Goal: Navigation & Orientation: Find specific page/section

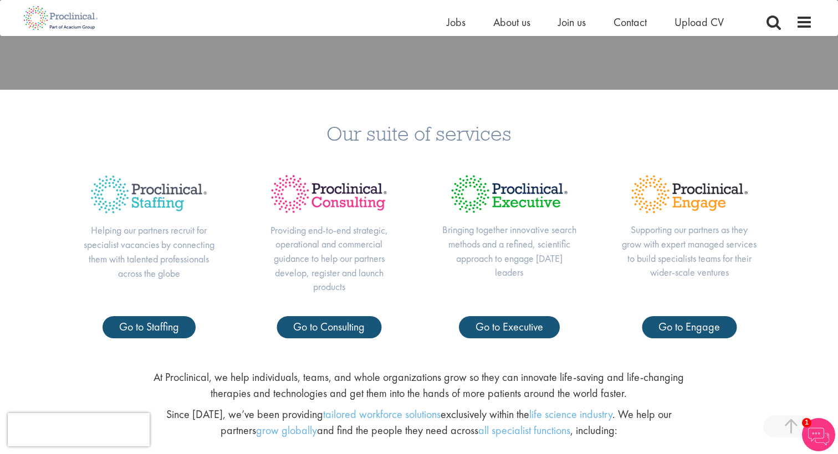
scroll to position [402, 0]
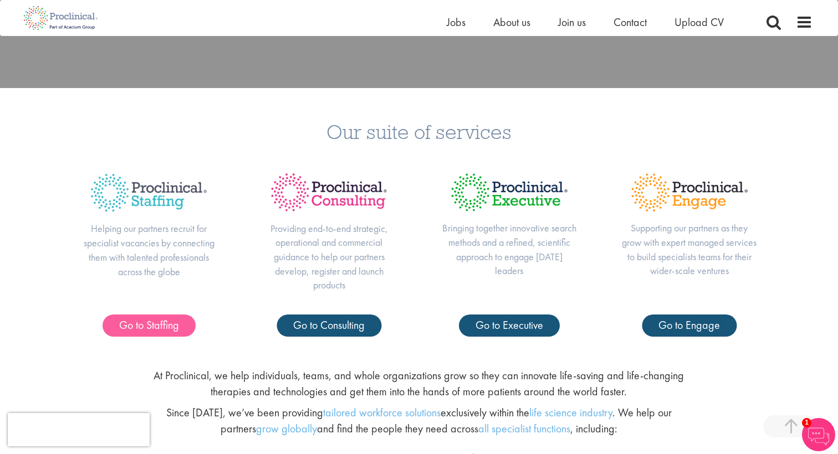
click at [139, 325] on span "Go to Staffing" at bounding box center [149, 325] width 60 height 14
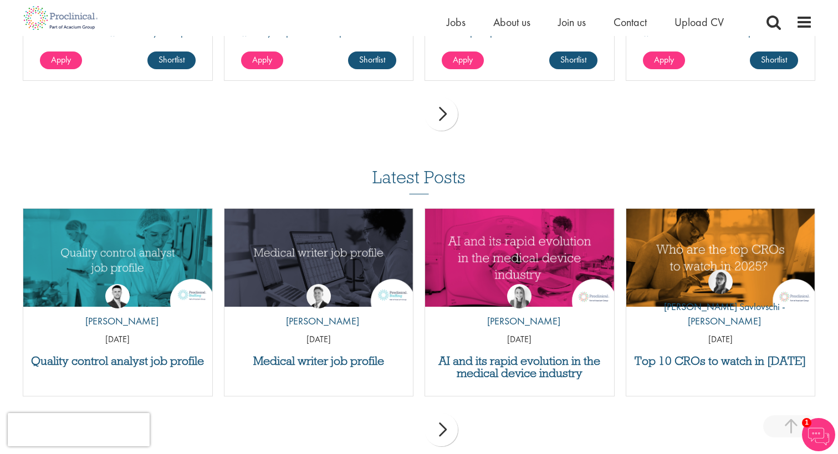
scroll to position [1325, 0]
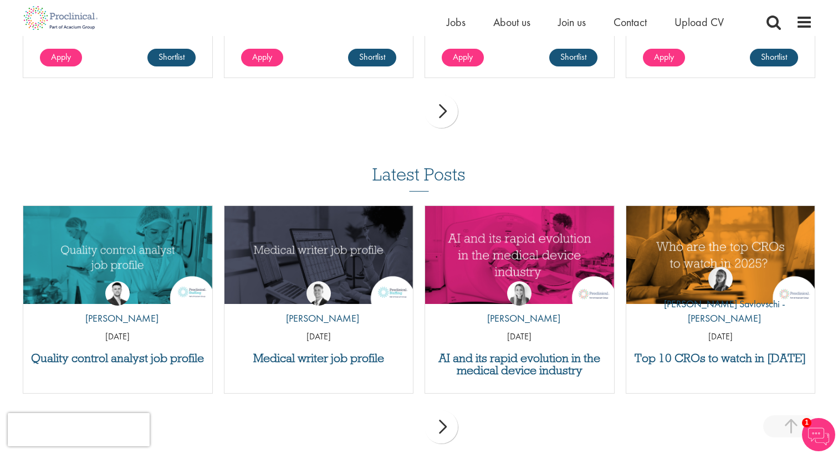
click at [445, 411] on div "next" at bounding box center [440, 427] width 33 height 33
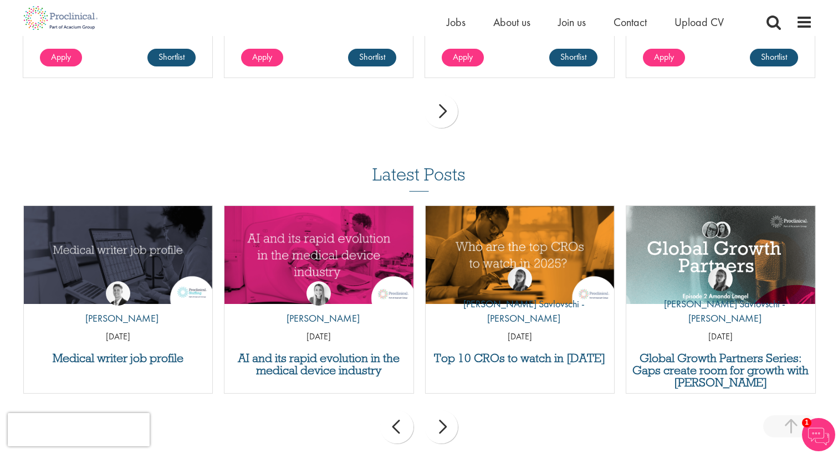
click at [447, 411] on div "next" at bounding box center [440, 427] width 33 height 33
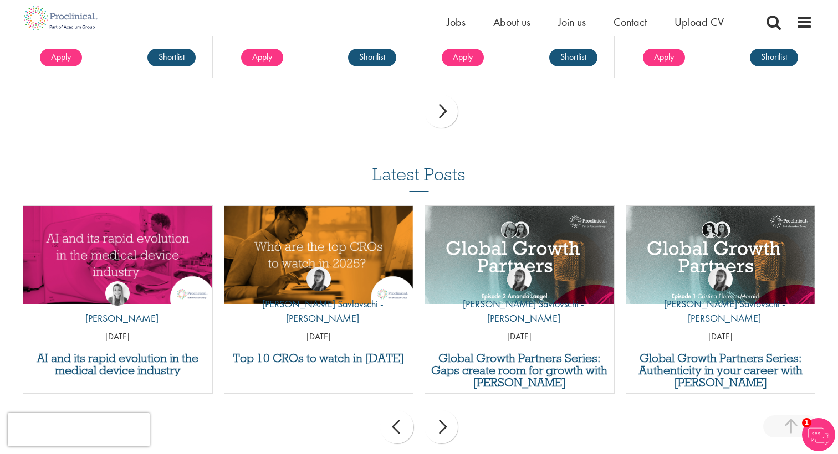
click at [447, 411] on div "next" at bounding box center [440, 427] width 33 height 33
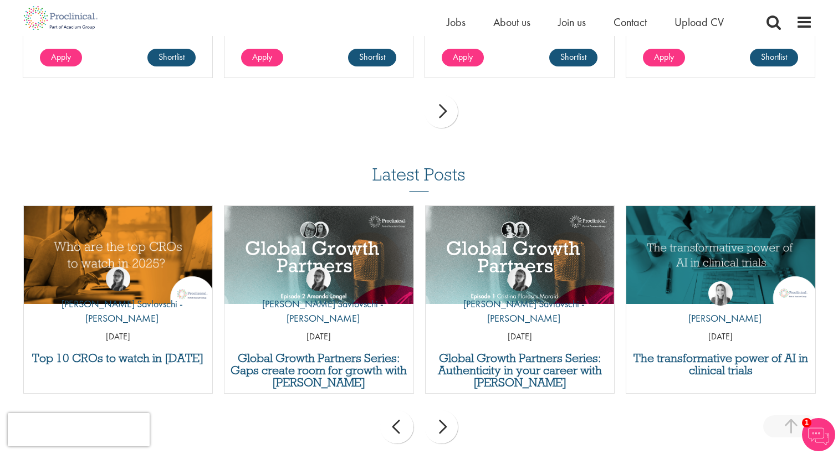
click at [447, 411] on div "next" at bounding box center [440, 427] width 33 height 33
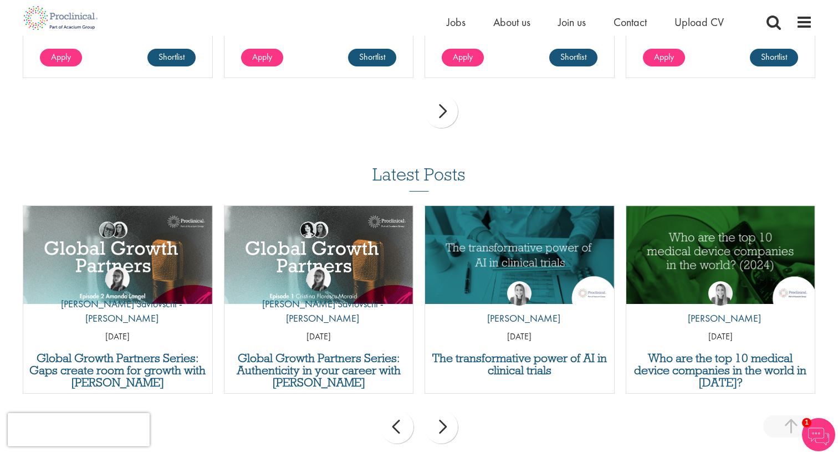
click at [447, 411] on div "next" at bounding box center [440, 427] width 33 height 33
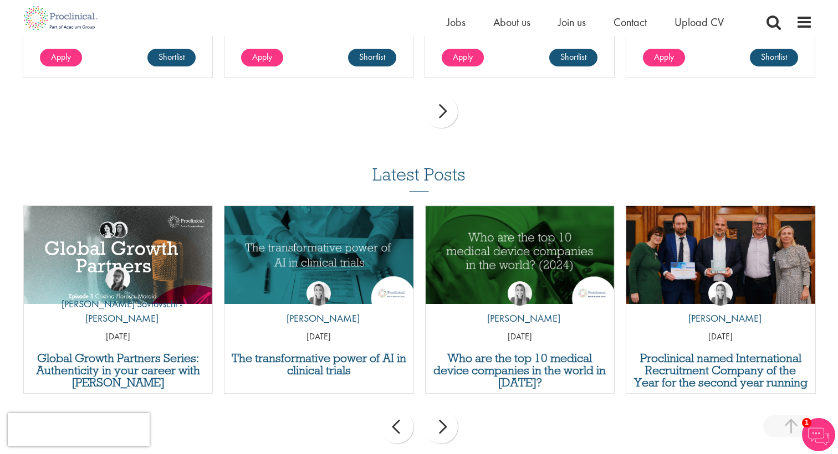
click at [447, 411] on div "next" at bounding box center [440, 427] width 33 height 33
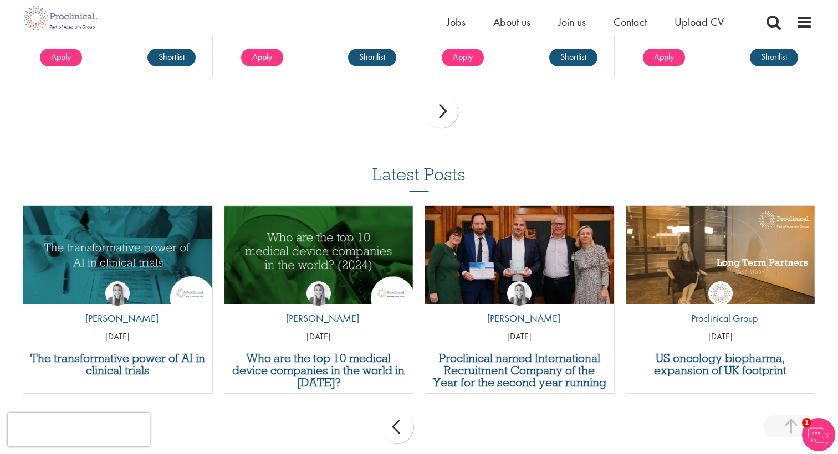
click at [447, 405] on div "prev next" at bounding box center [418, 429] width 803 height 48
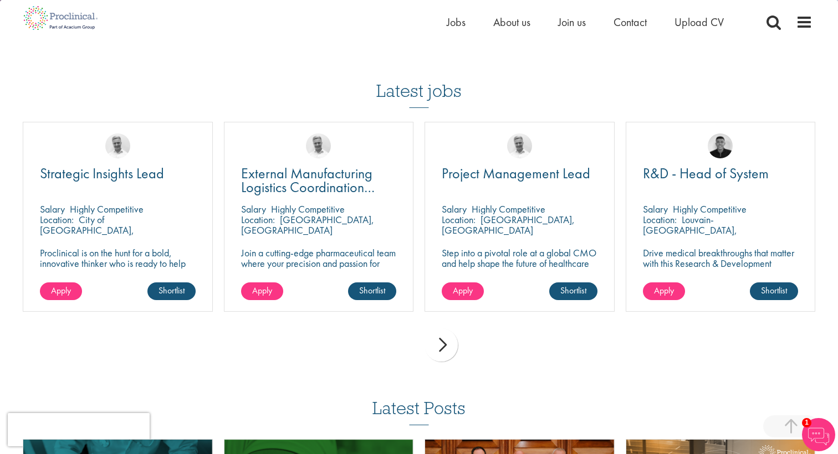
scroll to position [1083, 0]
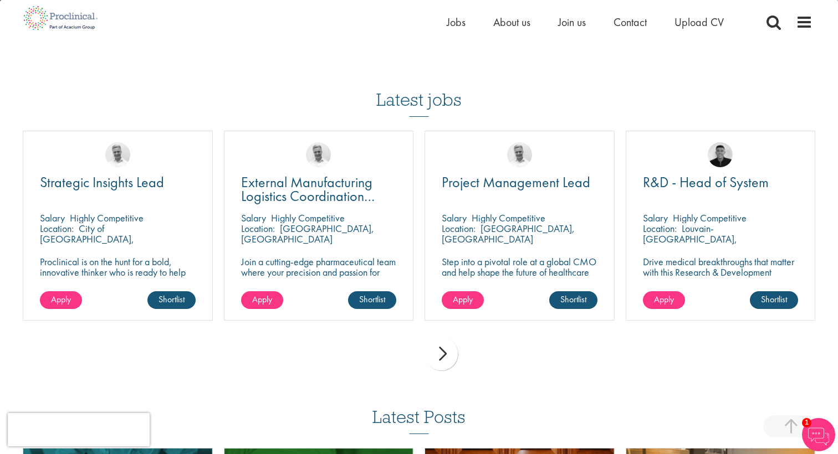
click at [452, 337] on div "next" at bounding box center [440, 353] width 33 height 33
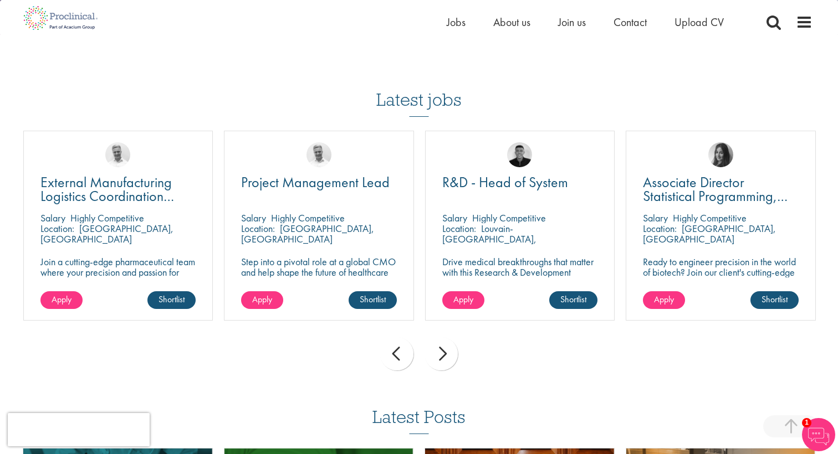
click at [452, 337] on div "next" at bounding box center [440, 353] width 33 height 33
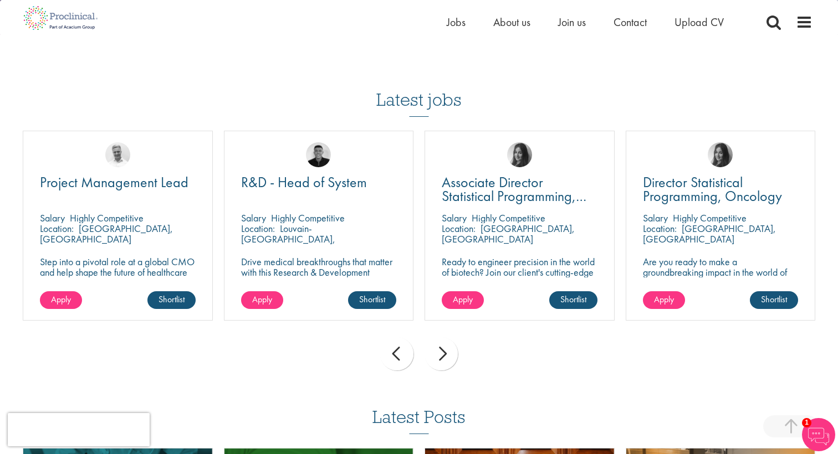
click at [452, 337] on div "next" at bounding box center [440, 353] width 33 height 33
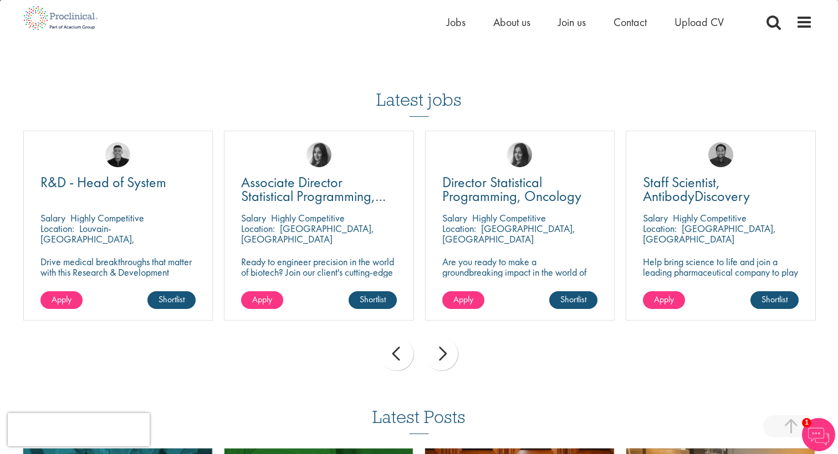
click at [444, 337] on div "next" at bounding box center [440, 353] width 33 height 33
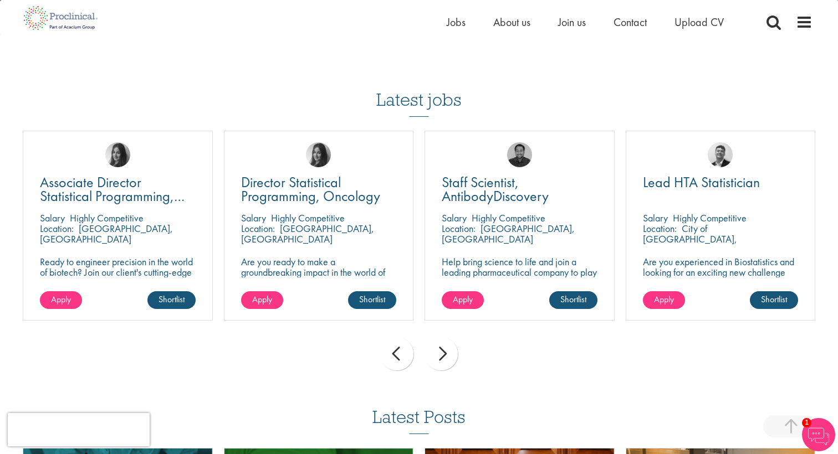
click at [444, 337] on div "next" at bounding box center [440, 353] width 33 height 33
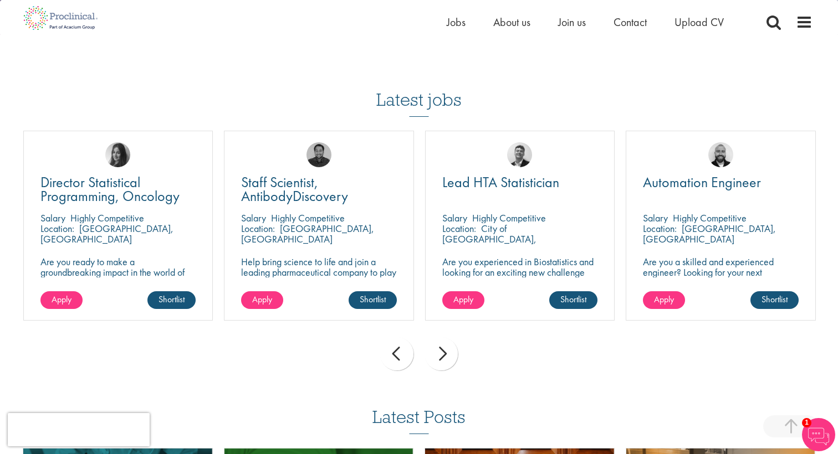
click at [444, 337] on div "next" at bounding box center [440, 353] width 33 height 33
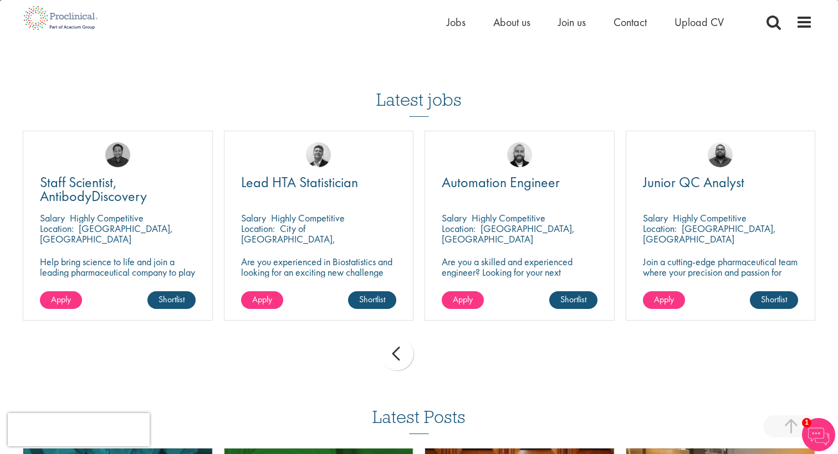
click at [444, 332] on div "prev next" at bounding box center [418, 356] width 803 height 48
click at [395, 337] on div "prev" at bounding box center [396, 353] width 33 height 33
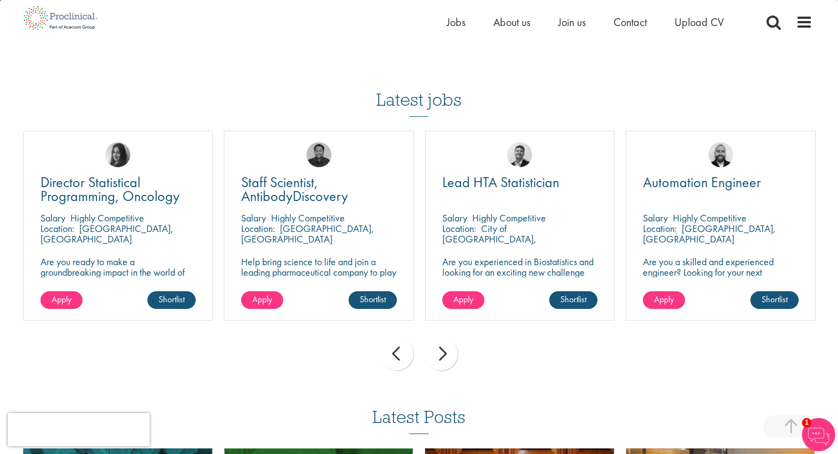
click at [395, 337] on div "prev" at bounding box center [396, 353] width 33 height 33
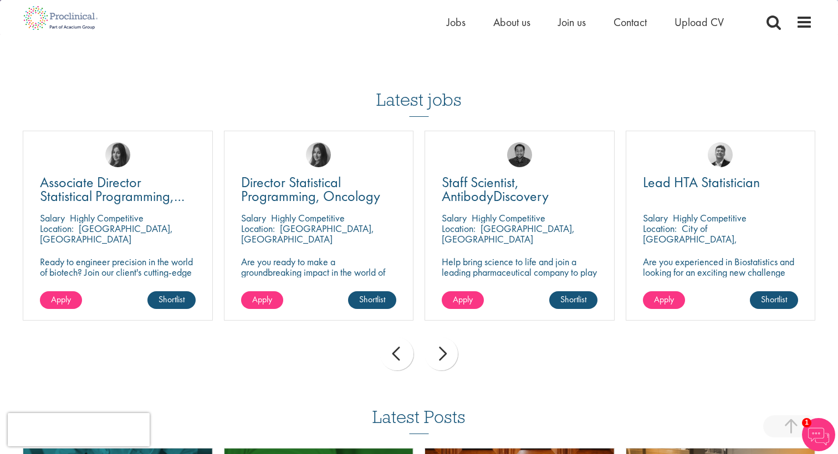
click at [395, 337] on div "prev" at bounding box center [396, 353] width 33 height 33
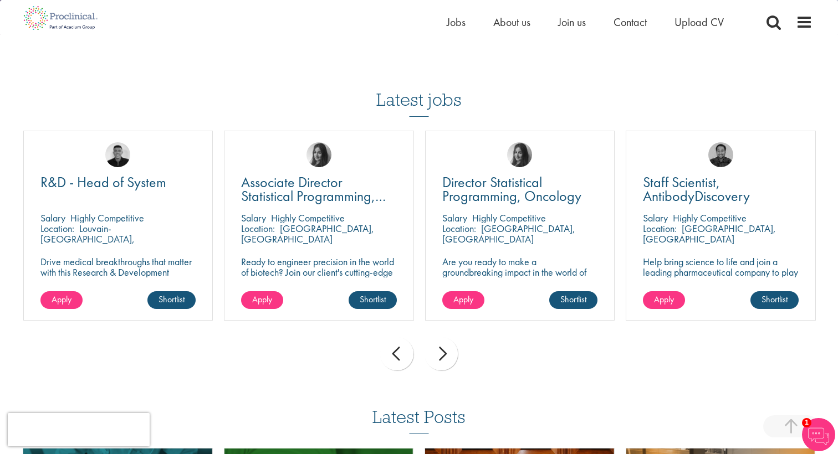
click at [395, 337] on div "prev" at bounding box center [396, 353] width 33 height 33
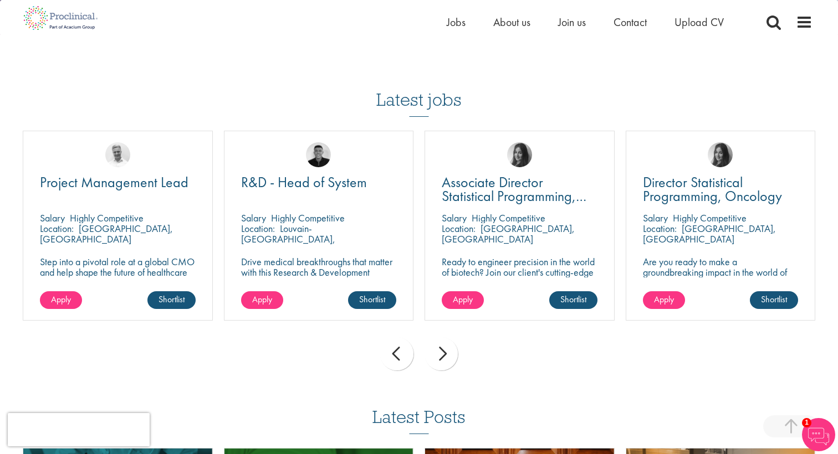
click at [395, 337] on div "prev" at bounding box center [396, 353] width 33 height 33
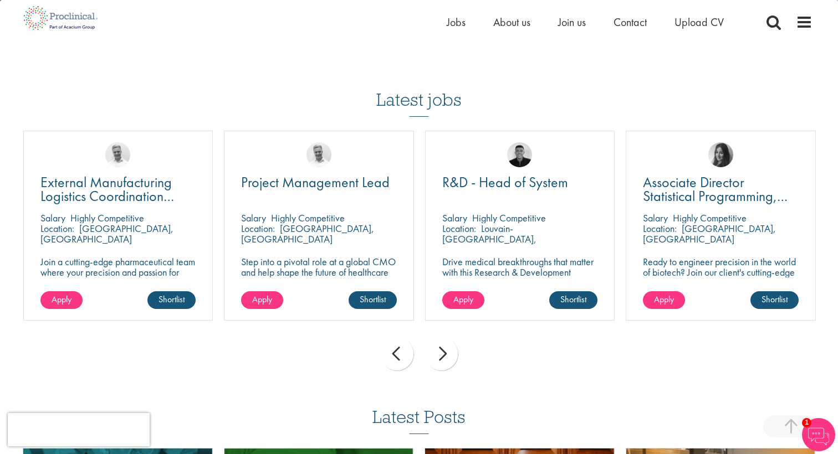
click at [400, 337] on div "prev" at bounding box center [396, 353] width 33 height 33
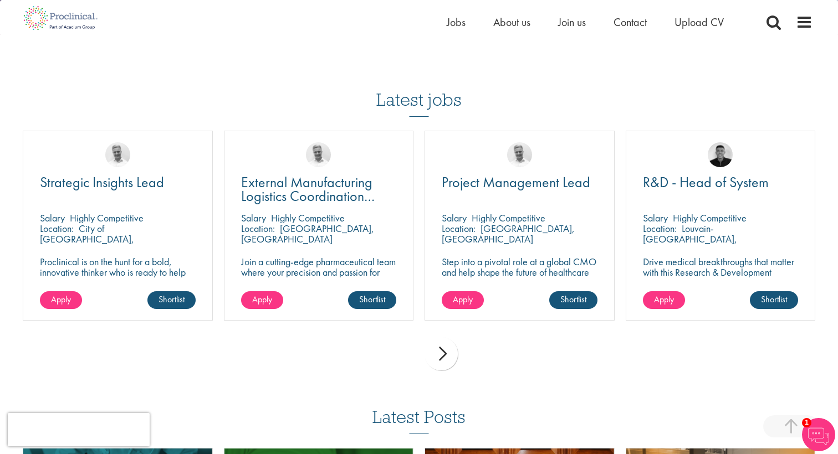
click at [400, 332] on div "prev next" at bounding box center [418, 356] width 803 height 48
click at [445, 337] on div "next" at bounding box center [440, 353] width 33 height 33
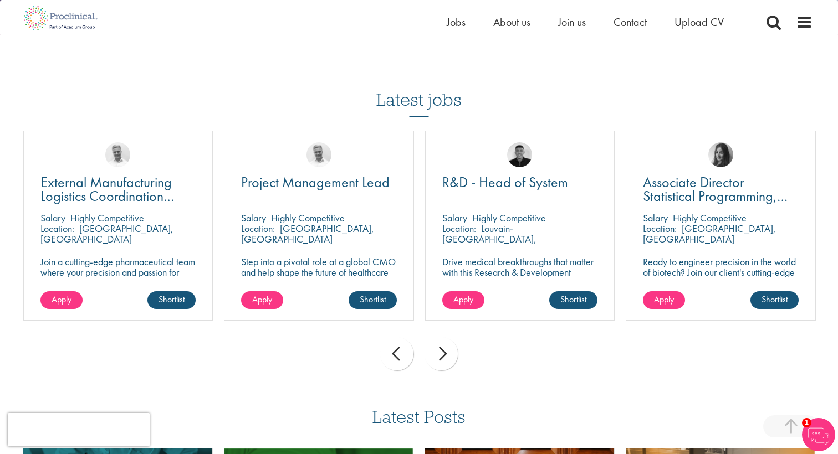
click at [445, 337] on div "next" at bounding box center [440, 353] width 33 height 33
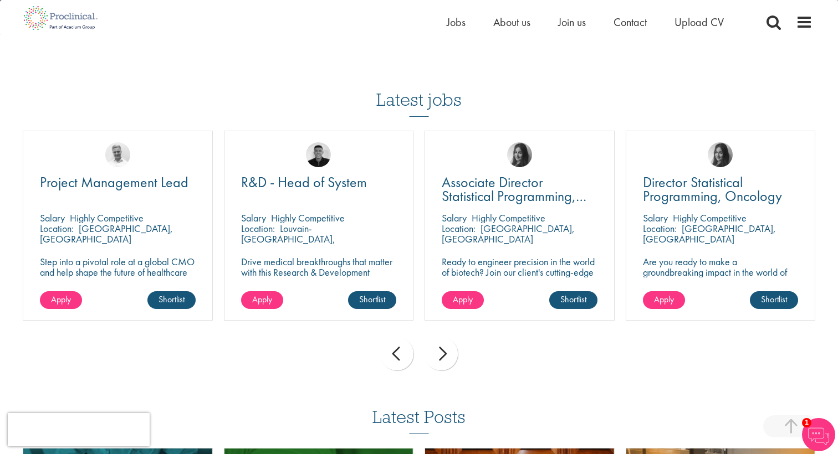
click at [445, 337] on div "next" at bounding box center [440, 353] width 33 height 33
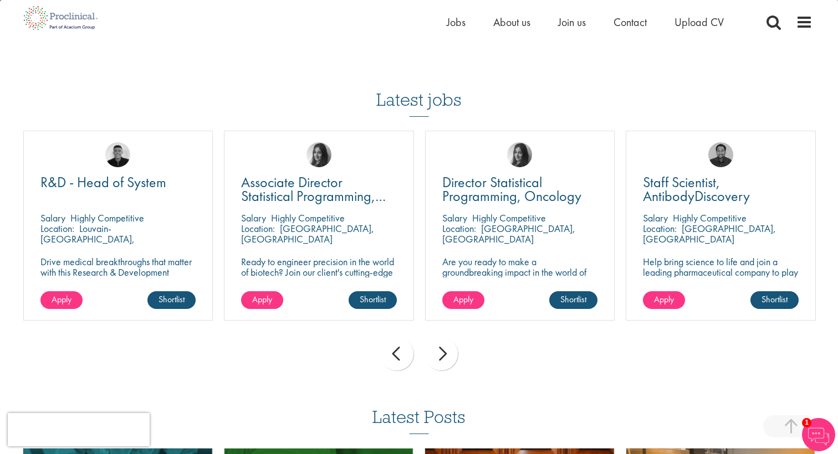
click at [445, 337] on div "next" at bounding box center [440, 353] width 33 height 33
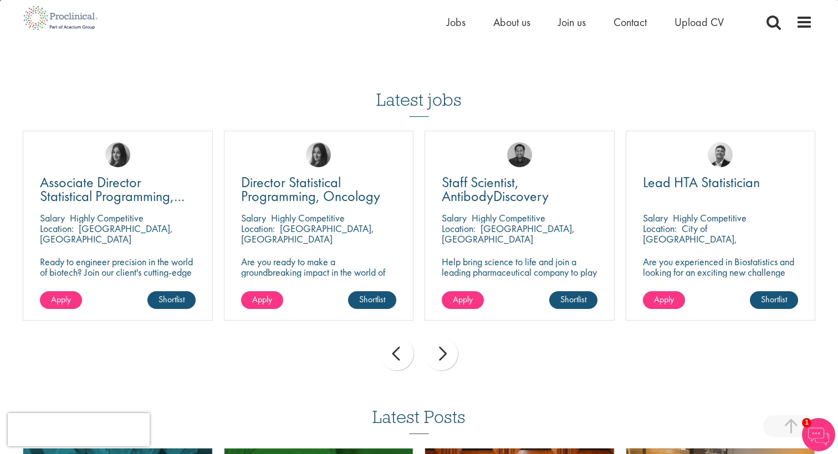
click at [445, 337] on div "next" at bounding box center [440, 353] width 33 height 33
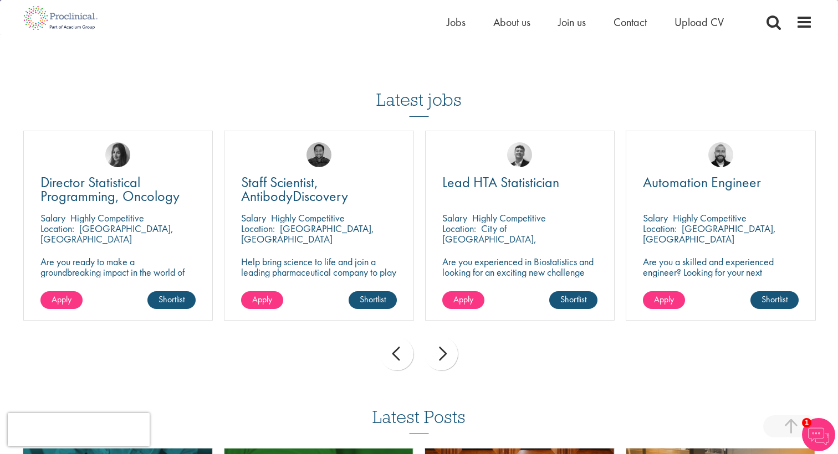
click at [445, 337] on div "next" at bounding box center [440, 353] width 33 height 33
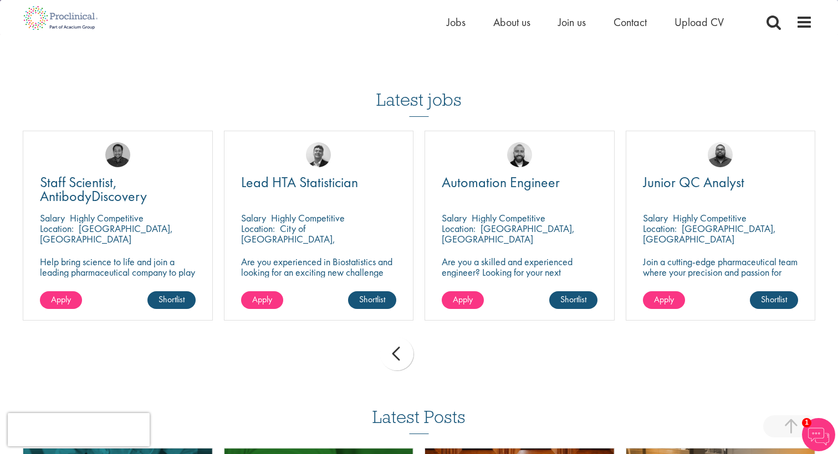
click at [445, 332] on div "prev next" at bounding box center [418, 356] width 803 height 48
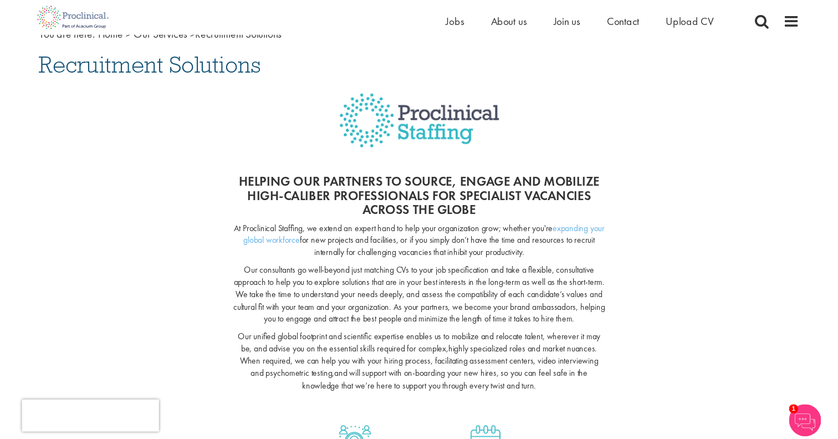
scroll to position [76, 0]
